Goal: Task Accomplishment & Management: Manage account settings

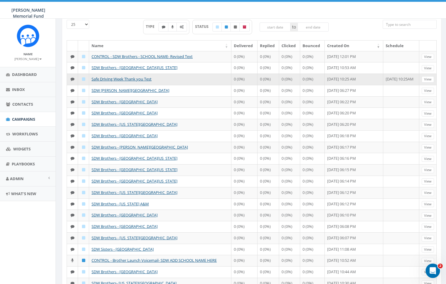
scroll to position [45, 0]
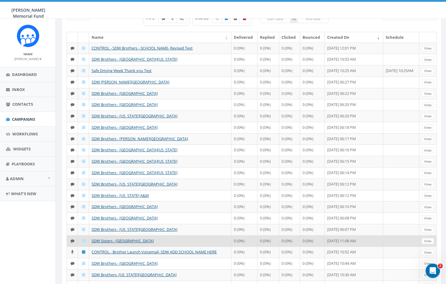
click at [128, 235] on td "SDW Sisters - Syracuse University" at bounding box center [160, 240] width 142 height 11
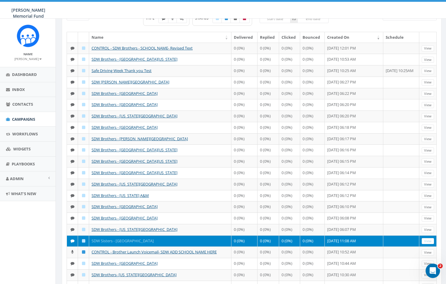
click at [127, 239] on link "SDW Sisters - [GEOGRAPHIC_DATA]" at bounding box center [122, 240] width 62 height 5
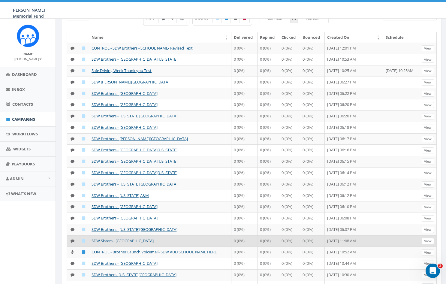
click at [127, 239] on link "SDW Sisters - [GEOGRAPHIC_DATA]" at bounding box center [122, 240] width 62 height 5
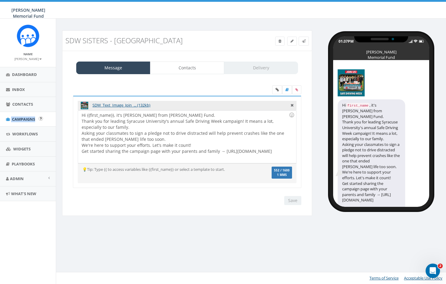
click at [22, 118] on span "Campaigns" at bounding box center [23, 118] width 23 height 5
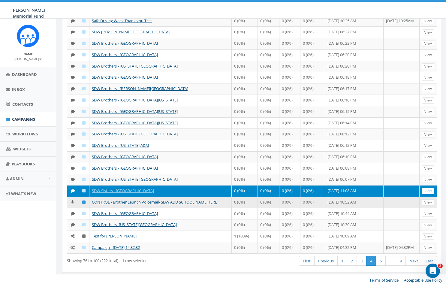
scroll to position [117, 0]
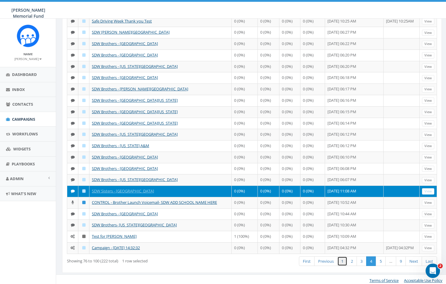
click at [340, 257] on link "1" at bounding box center [342, 261] width 10 height 10
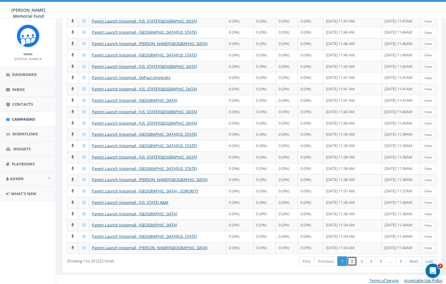
click at [352, 259] on link "2" at bounding box center [352, 261] width 10 height 10
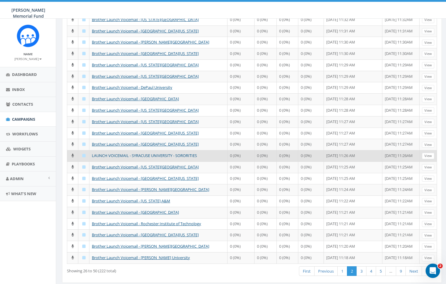
scroll to position [110, 0]
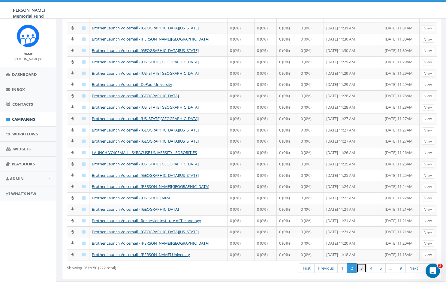
click at [360, 265] on link "3" at bounding box center [361, 268] width 10 height 10
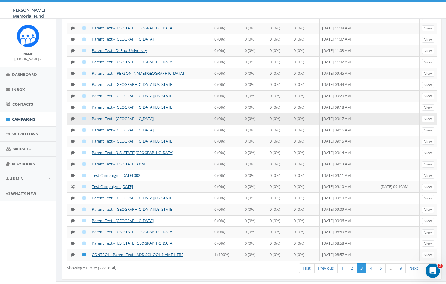
click at [125, 118] on link "Parent Text - Syracuse University" at bounding box center [123, 118] width 62 height 5
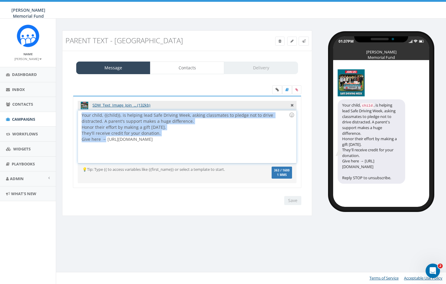
drag, startPoint x: 105, startPoint y: 140, endPoint x: 77, endPoint y: 114, distance: 38.2
click at [77, 114] on div "SDW_Text_Image_Join_... (132kb) Your child, {{child}}, is helping lead Safe Dri…" at bounding box center [187, 142] width 228 height 92
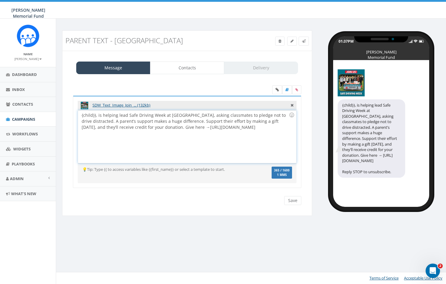
click at [81, 114] on div "{child}}, is helping lead Safe Driving Week at Syracuse, asking classmates to p…" at bounding box center [187, 136] width 218 height 52
click at [103, 117] on div "{{child}}, is helping lead Safe Driving Week at Syracuse, asking classmates to …" at bounding box center [187, 136] width 218 height 52
click at [295, 201] on input "Save" at bounding box center [292, 200] width 17 height 9
drag, startPoint x: 150, startPoint y: 134, endPoint x: 72, endPoint y: 113, distance: 80.3
click at [72, 113] on div "SDW_Text_Image_Join_... (132kb) Your child, {{child}}, is helping lead Safe Dri…" at bounding box center [186, 146] width 237 height 100
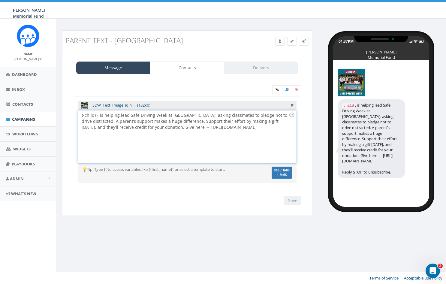
copy div "{{child}}, is helping lead Safe Driving Week at Syracuse, asking classmates to …"
click at [294, 199] on input "Save" at bounding box center [292, 200] width 17 height 9
click at [23, 117] on span "Campaigns" at bounding box center [23, 118] width 23 height 5
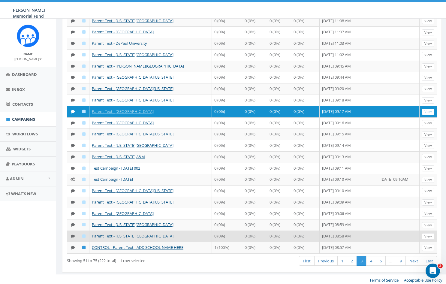
scroll to position [117, 0]
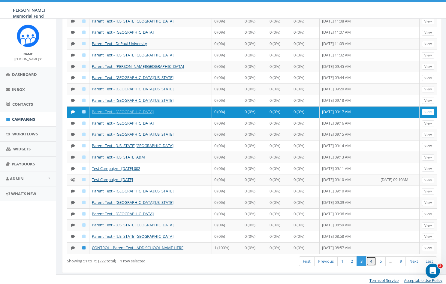
click at [372, 260] on link "4" at bounding box center [371, 261] width 10 height 10
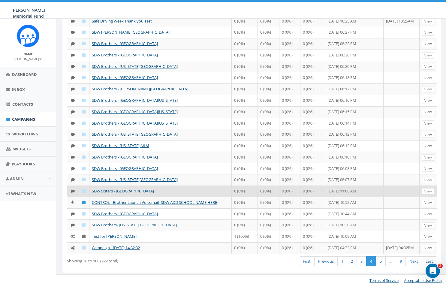
click at [110, 190] on link "SDW Sisters - [GEOGRAPHIC_DATA]" at bounding box center [123, 190] width 62 height 5
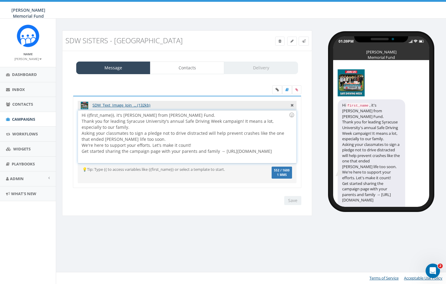
drag, startPoint x: 211, startPoint y: 156, endPoint x: 172, endPoint y: 155, distance: 39.6
click at [172, 155] on div "Hi {{first_name}}, it's Jerry Watson from Hunter's Fund. Thank you for leading …" at bounding box center [187, 136] width 218 height 52
drag, startPoint x: 146, startPoint y: 42, endPoint x: 121, endPoint y: 41, distance: 25.2
click at [121, 41] on h3 "SDW Sisters - [GEOGRAPHIC_DATA]" at bounding box center [155, 41] width 180 height 8
click at [19, 118] on span "Campaigns" at bounding box center [23, 118] width 23 height 5
